Goal: Transaction & Acquisition: Purchase product/service

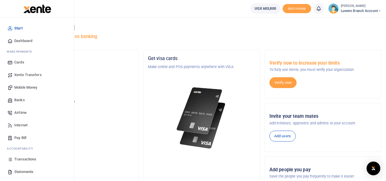
click at [25, 171] on span "Statements" at bounding box center [23, 172] width 19 height 6
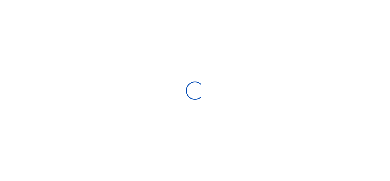
select select "ALL"
type input "[DATE] - [DATE]"
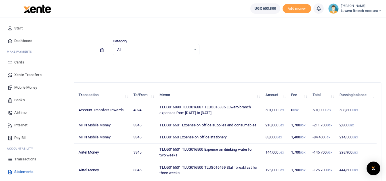
click at [23, 161] on span "Transactions" at bounding box center [25, 159] width 22 height 6
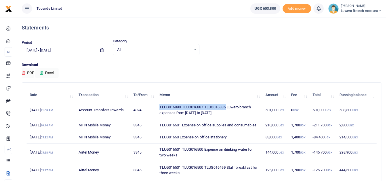
drag, startPoint x: 226, startPoint y: 107, endPoint x: 157, endPoint y: 106, distance: 68.9
click at [157, 106] on td "TLUG016890 TLUG016887 TLUG016886 Luwero branch expenses from 8th to 27th septem…" at bounding box center [209, 110] width 106 height 18
copy td "TLUG016890 TLUG016887 TLUG016886"
click at [213, 96] on th "Memo" at bounding box center [209, 95] width 106 height 12
drag, startPoint x: 204, startPoint y: 107, endPoint x: 158, endPoint y: 107, distance: 45.4
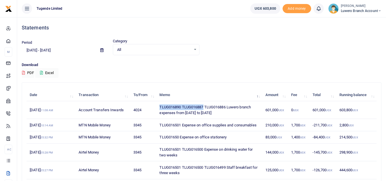
click at [158, 107] on td "TLUG016890 TLUG016887 TLUG016886 Luwero branch expenses from 8th to 27th septem…" at bounding box center [209, 110] width 106 height 18
copy td "TLUG016890 TLUG016887"
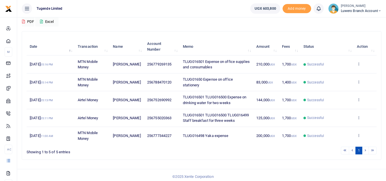
scroll to position [52, 0]
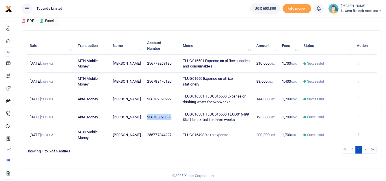
drag, startPoint x: 171, startPoint y: 117, endPoint x: 145, endPoint y: 121, distance: 26.1
click at [145, 121] on td "256755020363" at bounding box center [162, 117] width 36 height 18
drag, startPoint x: 170, startPoint y: 98, endPoint x: 151, endPoint y: 101, distance: 20.0
click at [151, 101] on td "256752690992" at bounding box center [162, 99] width 36 height 18
copy span "752690992"
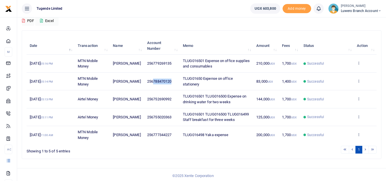
drag, startPoint x: 172, startPoint y: 80, endPoint x: 151, endPoint y: 81, distance: 21.2
click at [151, 81] on td "256788470120" at bounding box center [162, 82] width 36 height 18
copy span "788470120"
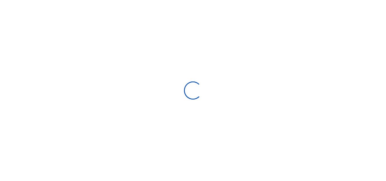
scroll to position [45, 0]
select select "Loading bundles"
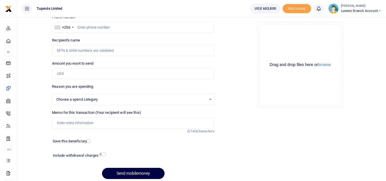
select select
click at [81, 29] on input "text" at bounding box center [133, 27] width 162 height 11
paste input "752690992"
type input "752690992"
click at [81, 73] on input "Amount you want to send" at bounding box center [133, 73] width 162 height 11
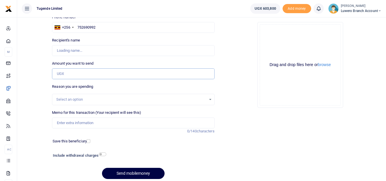
type input "Martin Mwanda"
type input "144,000"
click at [83, 97] on div "Select an option" at bounding box center [131, 100] width 150 height 6
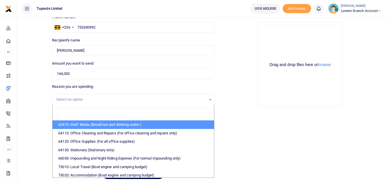
click at [86, 123] on li "62470: Staff Meals (Breakfast and drinking water )" at bounding box center [133, 124] width 161 height 9
select select "23"
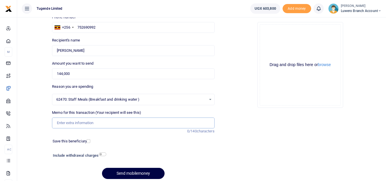
click at [73, 122] on input "Memo for this transaction (Your recipient will see this)" at bounding box center [133, 122] width 162 height 11
paste input "TLUG016890 TLUG016887"
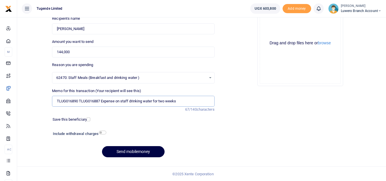
scroll to position [67, 0]
type input "TLUG016890 TLUG016887 Expense on staff drinking water for two weeks"
click at [89, 119] on input "checkbox" at bounding box center [89, 119] width 4 height 4
checkbox input "true"
click at [141, 153] on button "Send mobilemoney" at bounding box center [133, 151] width 63 height 11
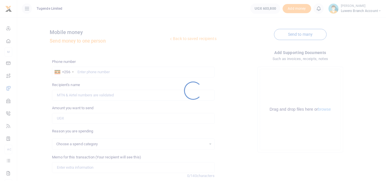
select select
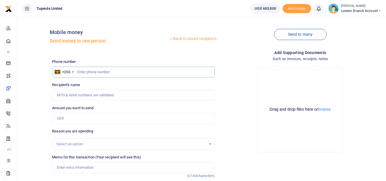
click at [90, 72] on input "text" at bounding box center [133, 72] width 162 height 11
paste input "788470120"
type input "788470120"
click at [73, 118] on input "Amount you want to send" at bounding box center [133, 118] width 162 height 11
type input "102,000"
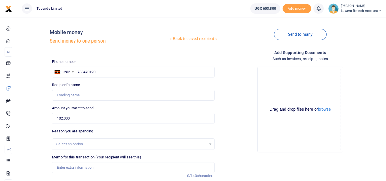
click at [81, 141] on div "Select an option" at bounding box center [131, 144] width 150 height 6
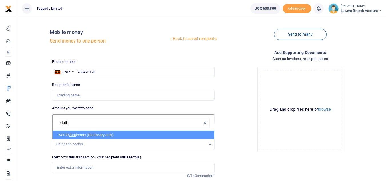
type input "statio"
click at [89, 133] on li "64130: Statio nary (Stationary only)" at bounding box center [133, 135] width 161 height 9
select select "26"
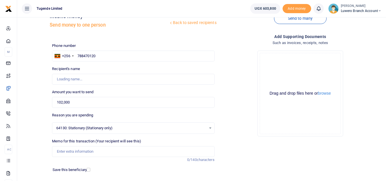
scroll to position [39, 0]
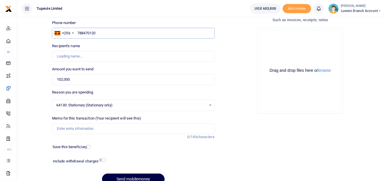
click at [114, 35] on input "788470120" at bounding box center [133, 33] width 162 height 11
